Goal: Task Accomplishment & Management: Complete application form

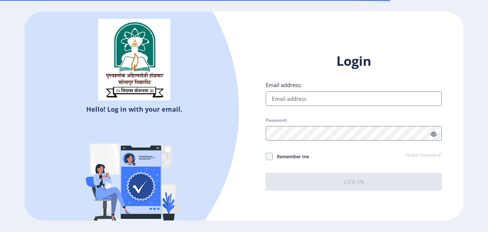
click at [328, 99] on input "Email address:" at bounding box center [354, 98] width 176 height 14
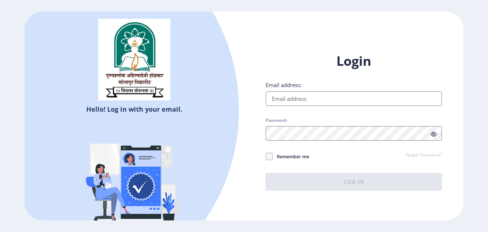
type input "[EMAIL_ADDRESS][DOMAIN_NAME]"
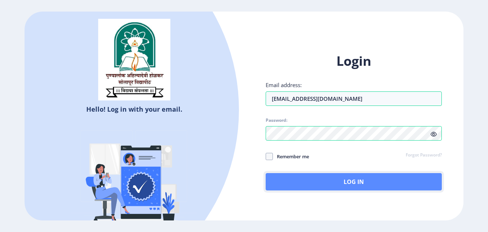
click at [321, 190] on button "Log In" at bounding box center [354, 181] width 176 height 17
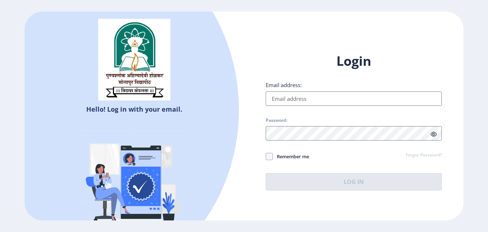
click at [300, 102] on input "Email address:" at bounding box center [354, 98] width 176 height 14
type input "nageshswami200@gmail.com"
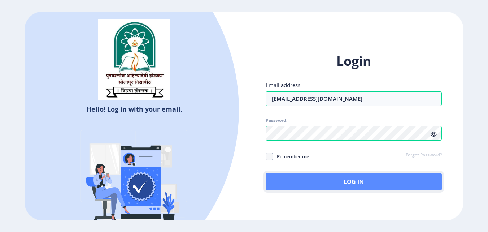
click at [349, 174] on button "Log In" at bounding box center [354, 181] width 176 height 17
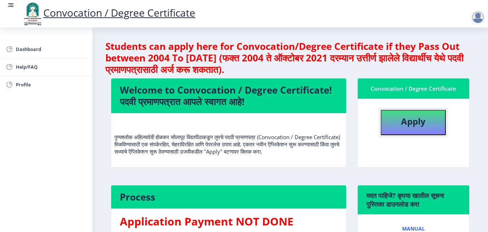
click at [427, 120] on button "Apply" at bounding box center [413, 122] width 65 height 25
select select
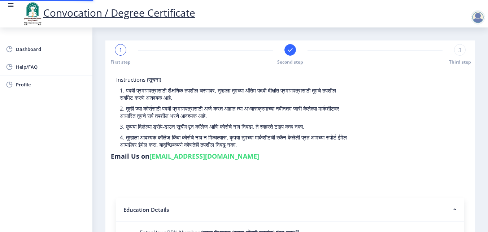
type input "Nagesh Vaijinath Swami"
type input "Minakshi"
type input "2010032500367035"
select select "Regular"
select select "2014"
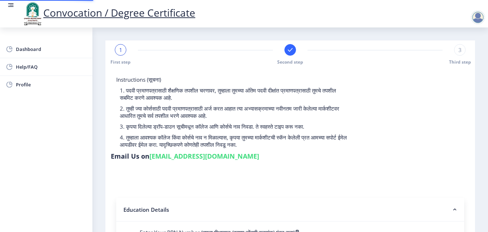
select select "October"
select select "SECOND CLASS"
type input "541044"
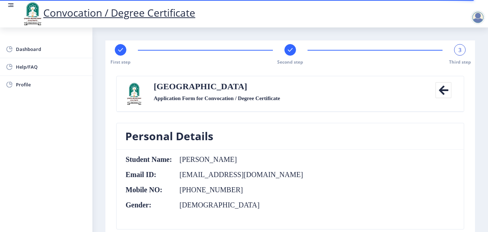
click at [122, 52] on rect at bounding box center [120, 49] width 7 height 7
select select "Regular"
select select "2014"
select select "October"
select select "SECOND CLASS"
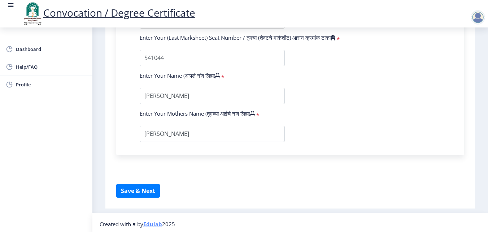
scroll to position [472, 0]
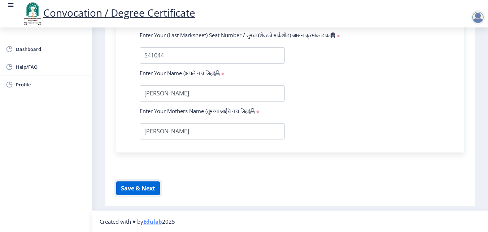
click at [144, 185] on button "Save & Next" at bounding box center [138, 188] width 44 height 14
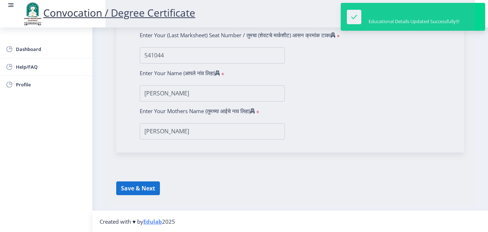
select select
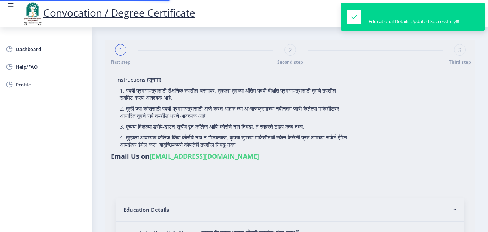
type input "2010032500367035"
select select "Regular"
select select "2014"
select select "October"
select select "SECOND CLASS"
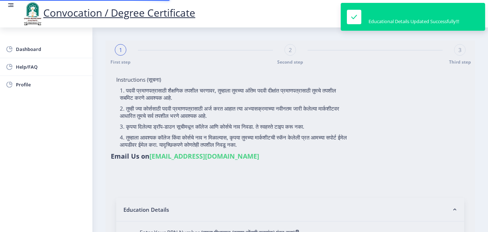
type input "541044"
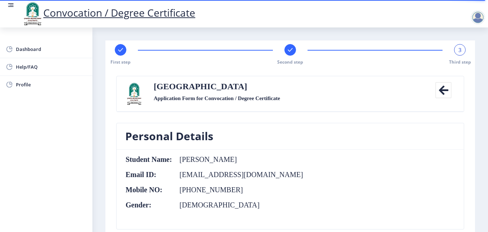
click at [292, 49] on rect at bounding box center [290, 49] width 7 height 7
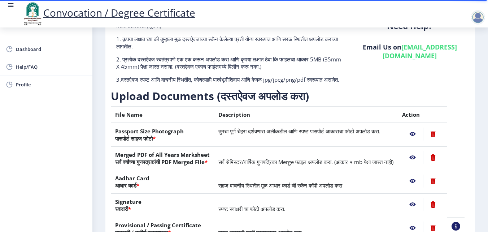
scroll to position [108, 0]
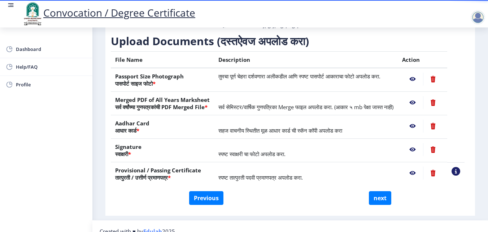
click at [436, 108] on nb-action at bounding box center [433, 102] width 20 height 13
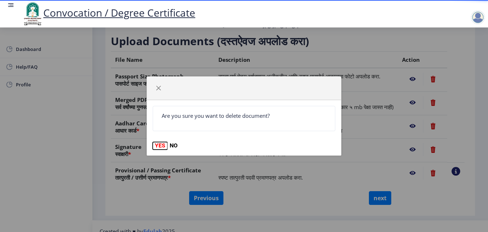
click at [164, 146] on button "YES" at bounding box center [160, 145] width 15 height 7
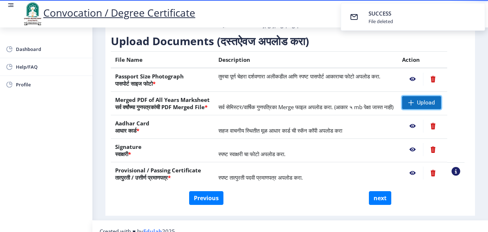
click at [429, 106] on span "Upload" at bounding box center [426, 102] width 18 height 7
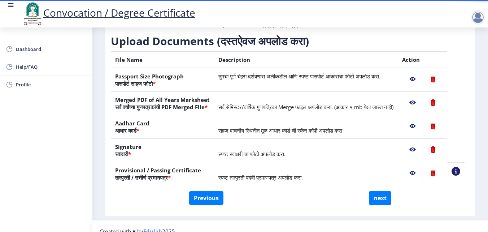
scroll to position [133, 0]
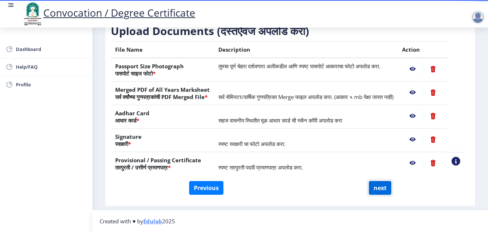
click at [388, 192] on button "next" at bounding box center [380, 188] width 22 height 14
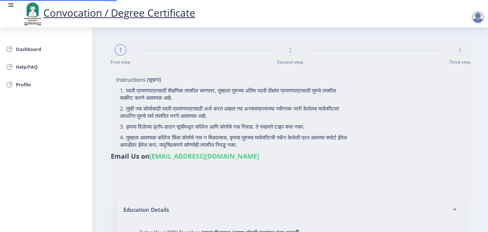
select select
type input "Nagesh Vaijinath Swami"
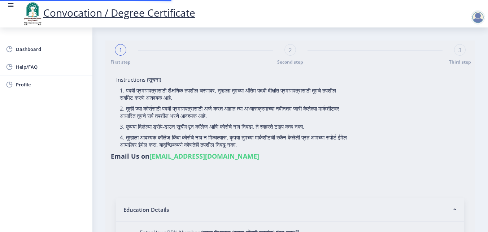
type input "Minakshi"
type input "2010032500367035"
select select "Regular"
select select "2014"
select select "October"
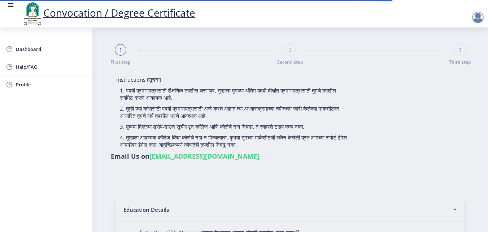
select select "SECOND CLASS"
type input "541044"
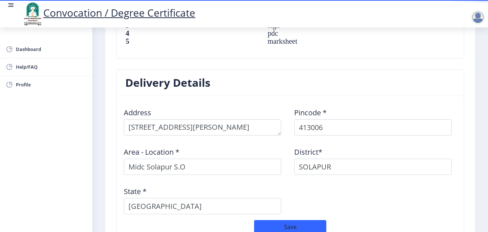
scroll to position [578, 0]
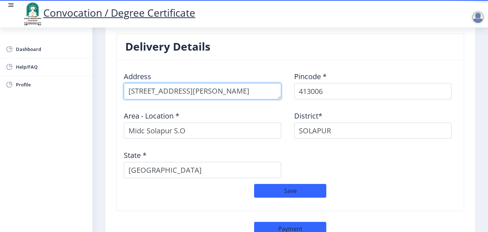
click at [242, 93] on textarea at bounding box center [202, 91] width 157 height 16
type textarea "N"
type textarea "G"
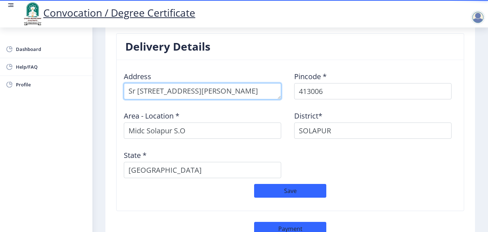
click at [246, 93] on textarea at bounding box center [202, 91] width 157 height 16
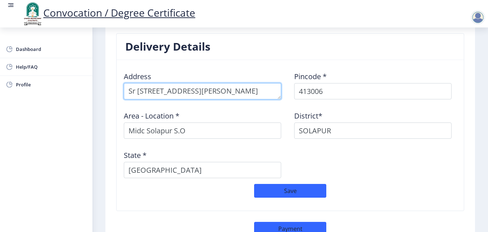
type textarea "Sr No-311, Lane No-7, Sasane Nagar"
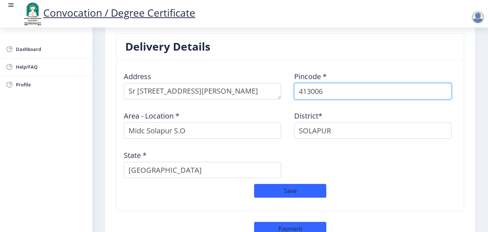
select select
type input "411028"
select select
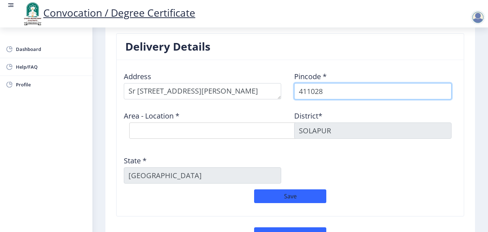
type input "411028"
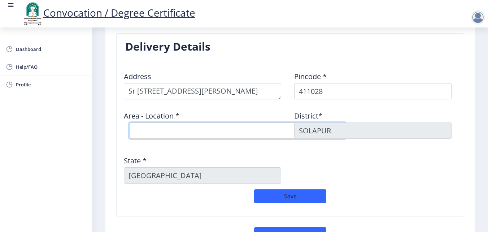
click at [187, 131] on select "Select Area Location Gondhale Nagar S.O Hadapsar S.O Sasanenagar S.O" at bounding box center [237, 130] width 217 height 16
select select "3: Object"
click at [129, 122] on select "Select Area Location Gondhale Nagar S.O Hadapsar S.O Sasanenagar S.O" at bounding box center [237, 130] width 217 height 16
type input "Pune"
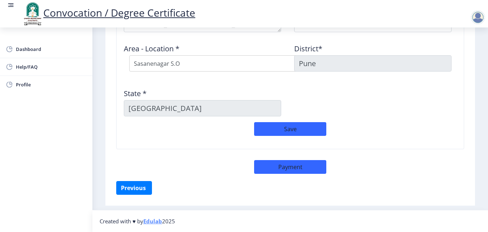
scroll to position [537, 0]
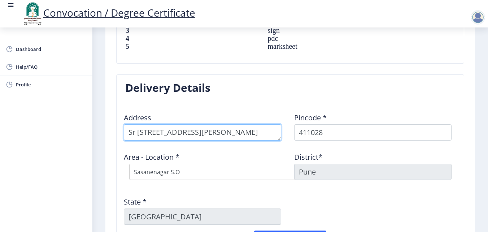
drag, startPoint x: 255, startPoint y: 128, endPoint x: 93, endPoint y: 125, distance: 162.1
type textarea "49/2 Ambika Nagar, Nilam Nagar, MIDC, Near Ravva Hospital"
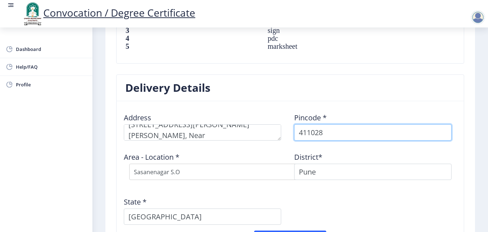
select select "4: Object"
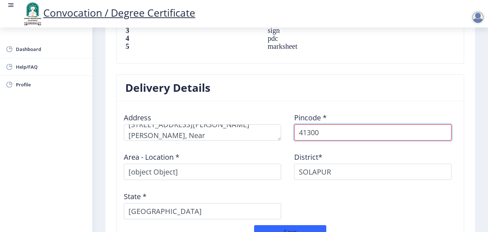
type input "413006"
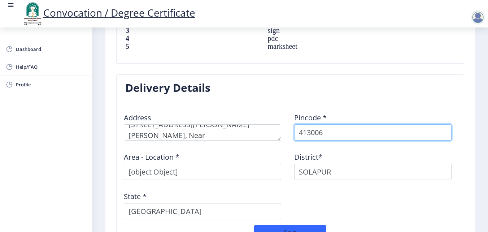
select select
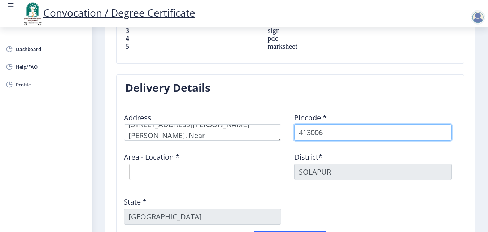
type input "413006"
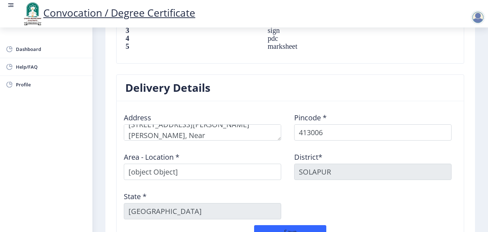
click at [261, 169] on input "[object Object]" at bounding box center [202, 172] width 157 height 16
click at [239, 179] on input "[object Object]" at bounding box center [202, 172] width 157 height 16
type input "["
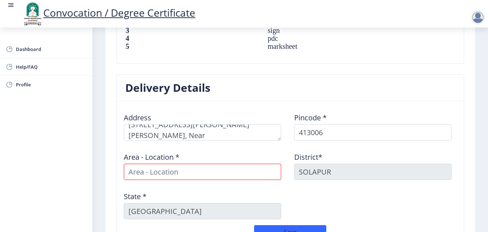
click at [225, 173] on input at bounding box center [202, 172] width 157 height 16
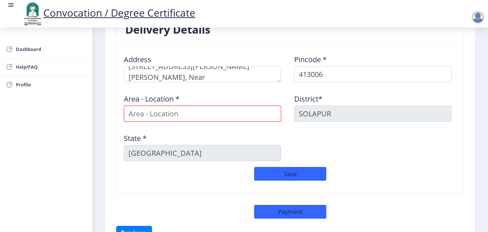
scroll to position [639, 0]
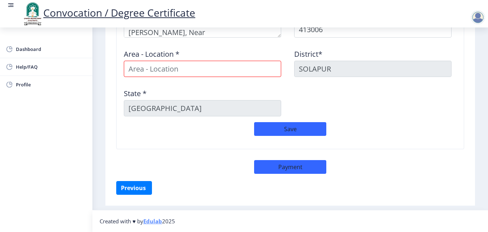
click at [411, 60] on div "District* SOLAPUR" at bounding box center [375, 60] width 170 height 34
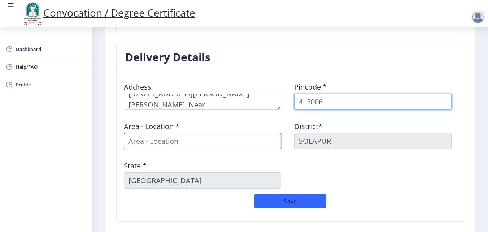
click at [356, 104] on input "413006" at bounding box center [372, 102] width 157 height 16
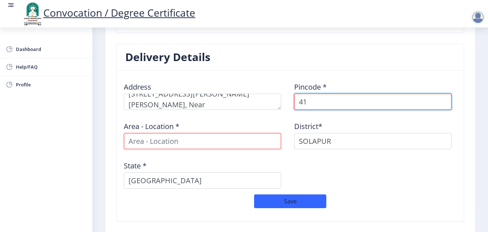
type input "4"
click at [356, 104] on input at bounding box center [372, 102] width 157 height 16
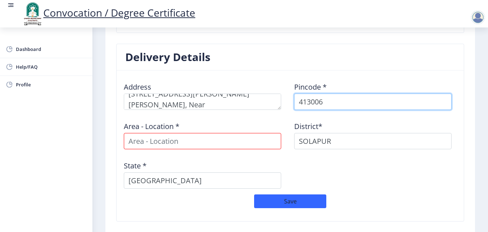
type input "413006"
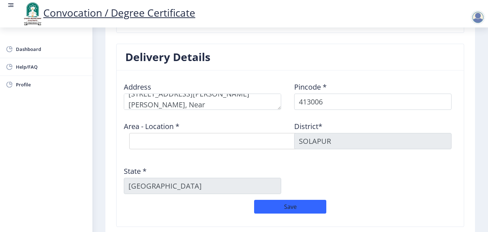
click at [225, 143] on select "Select Area Location Ashok Chowk S.O Kardehalli B.O Kumbhari B.O Midc Solapur S…" at bounding box center [237, 141] width 217 height 16
select select "4: Object"
click at [129, 133] on select "Select Area Location Ashok Chowk S.O Kardehalli B.O Kumbhari B.O Midc Solapur S…" at bounding box center [237, 141] width 217 height 16
click at [356, 164] on div "Address Pincode * 413006 Area - Location * Select Area Location Ashok Chowk S.O…" at bounding box center [290, 137] width 341 height 123
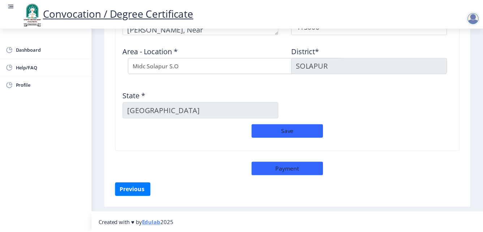
scroll to position [645, 0]
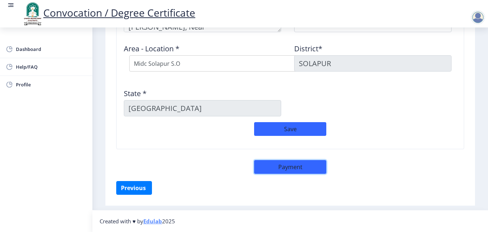
click at [295, 164] on button "Payment" at bounding box center [290, 167] width 72 height 14
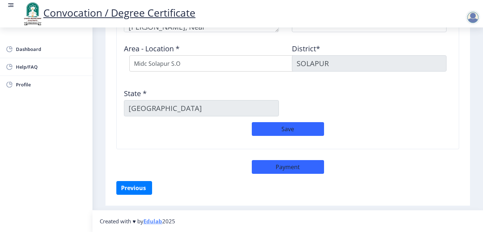
select select "sealed"
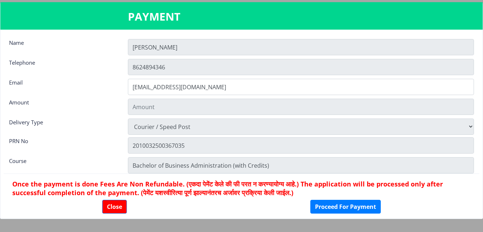
type input "2885"
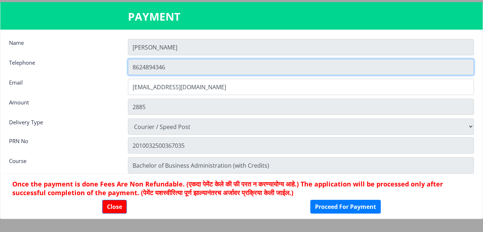
click at [238, 71] on input "8624894346" at bounding box center [301, 67] width 346 height 16
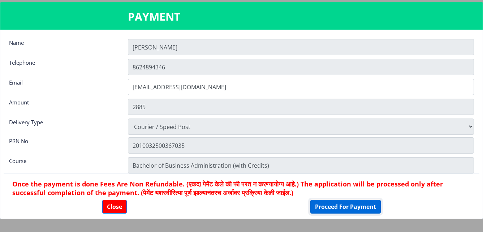
click at [351, 206] on button "Proceed For Payment" at bounding box center [345, 207] width 70 height 14
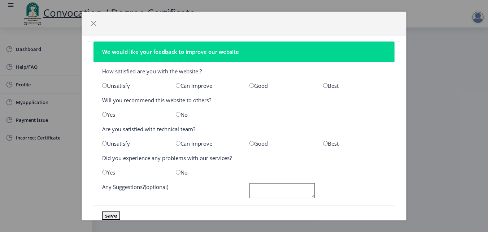
click at [177, 85] on input "radio" at bounding box center [178, 85] width 5 height 5
radio input "true"
click at [110, 116] on div "Yes" at bounding box center [134, 114] width 74 height 7
click at [183, 115] on div "No" at bounding box center [207, 114] width 74 height 7
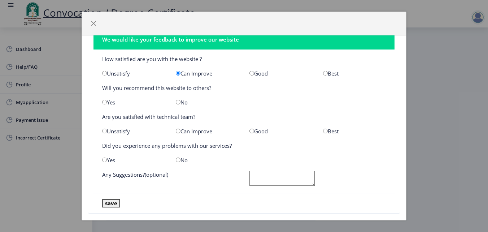
scroll to position [22, 0]
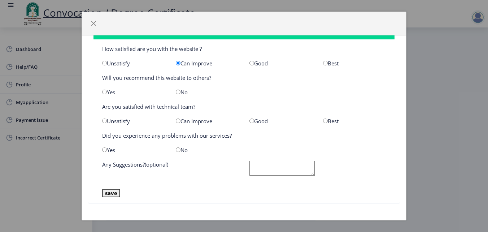
click at [176, 92] on input "radio" at bounding box center [178, 92] width 5 height 5
radio input "true"
click at [176, 121] on input "radio" at bounding box center [178, 120] width 5 height 5
radio input "true"
click at [253, 120] on div "Good" at bounding box center [281, 120] width 74 height 7
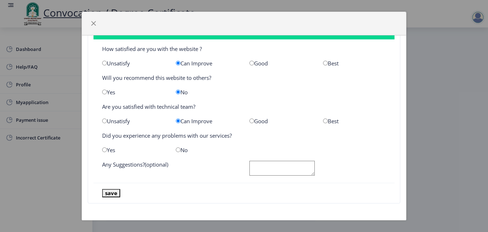
click at [249, 119] on input "radio" at bounding box center [251, 120] width 5 height 5
radio input "true"
click at [249, 119] on input "radio" at bounding box center [251, 120] width 5 height 5
click at [249, 61] on input "radio" at bounding box center [251, 63] width 5 height 5
radio input "true"
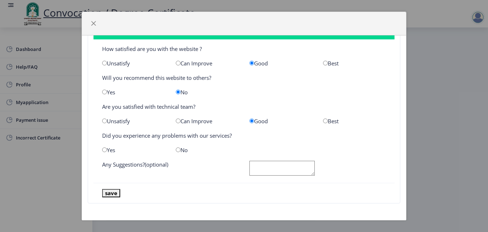
click at [103, 151] on input "radio" at bounding box center [104, 149] width 5 height 5
radio input "true"
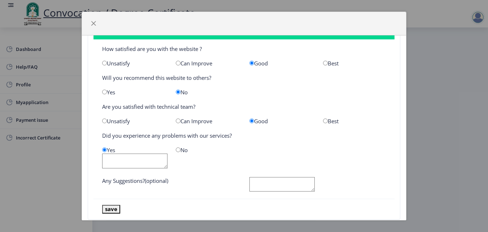
click at [178, 151] on input "radio" at bounding box center [178, 149] width 5 height 5
radio input "true"
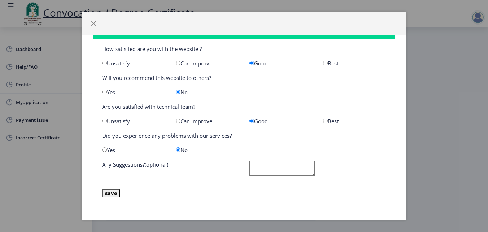
click at [265, 172] on textarea at bounding box center [281, 168] width 65 height 15
type textarea "good"
click at [108, 192] on button "save" at bounding box center [111, 193] width 18 height 8
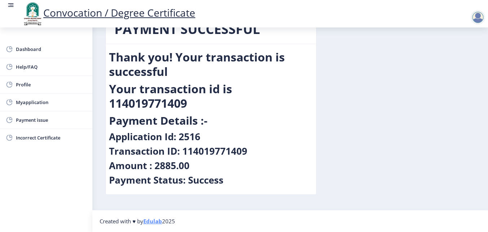
scroll to position [0, 0]
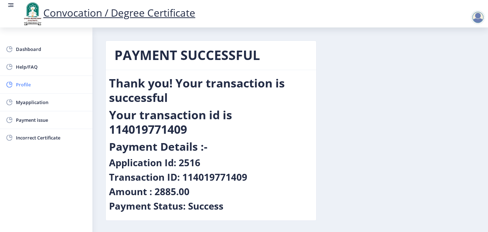
click at [34, 83] on span "Profile" at bounding box center [51, 84] width 71 height 9
select select "Male"
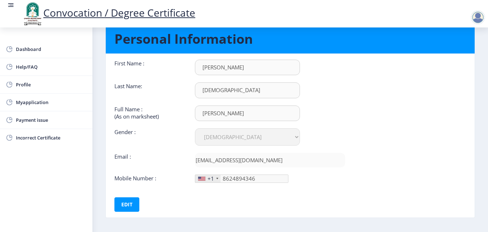
scroll to position [36, 0]
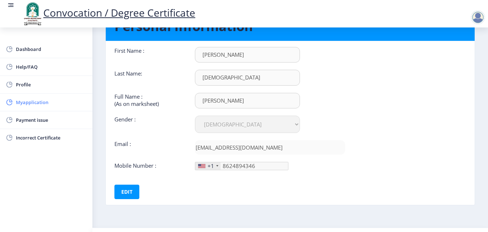
click at [40, 106] on span "Myapplication" at bounding box center [51, 102] width 71 height 9
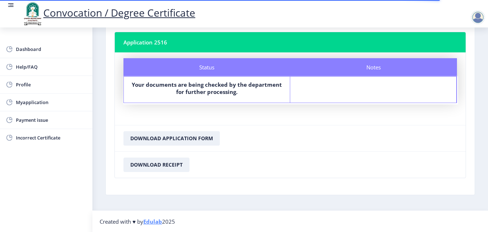
scroll to position [41, 0]
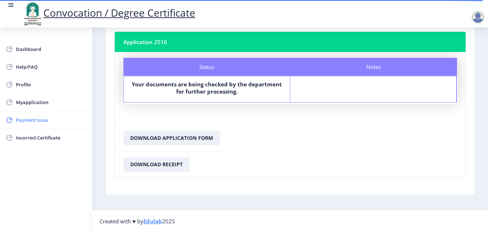
click at [47, 120] on span "Payment issue" at bounding box center [51, 120] width 71 height 9
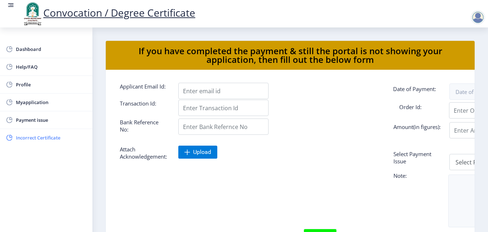
click at [39, 141] on span "Incorrect Certificate" at bounding box center [51, 137] width 71 height 9
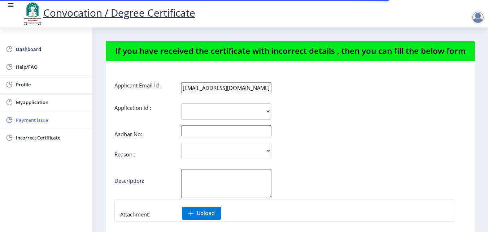
click at [35, 120] on span "Payment issue" at bounding box center [51, 120] width 71 height 9
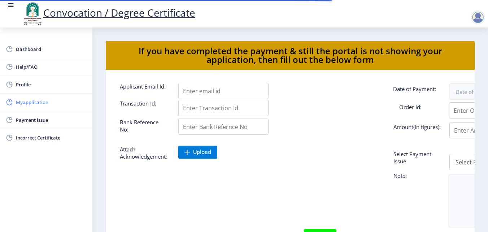
click at [33, 106] on span "Myapplication" at bounding box center [51, 102] width 71 height 9
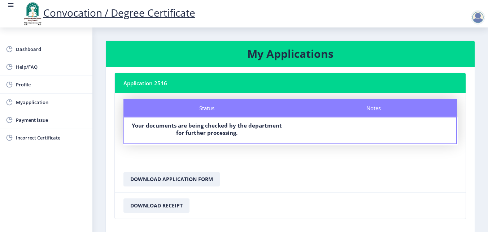
click at [349, 129] on div "Notes" at bounding box center [373, 130] width 166 height 26
click at [154, 205] on button "Download Receipt" at bounding box center [156, 205] width 66 height 14
click at [44, 118] on span "Payment issue" at bounding box center [51, 120] width 71 height 9
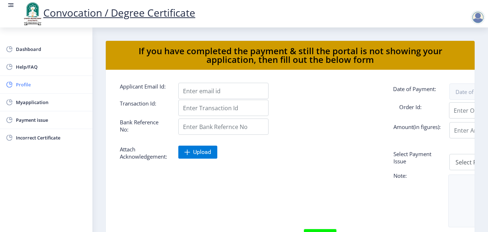
click at [37, 87] on span "Profile" at bounding box center [51, 84] width 71 height 9
select select
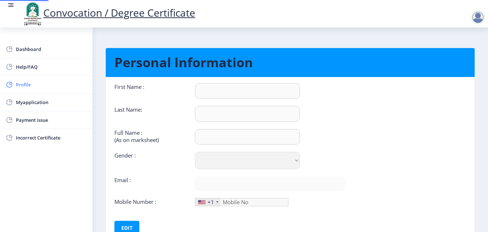
type input "Nagesh"
type input "Swami"
type input "Nagesh Vaijinath Swami"
select select "Male"
type input "nageshswami200@gmail.com"
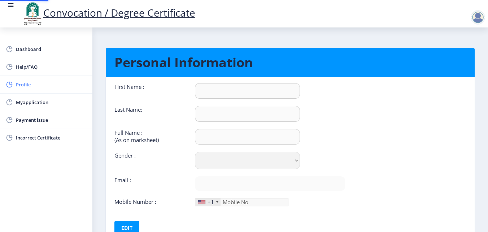
type input "8624894346"
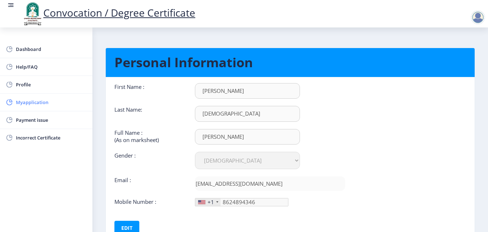
click at [40, 104] on span "Myapplication" at bounding box center [51, 102] width 71 height 9
